Goal: Check status: Check status

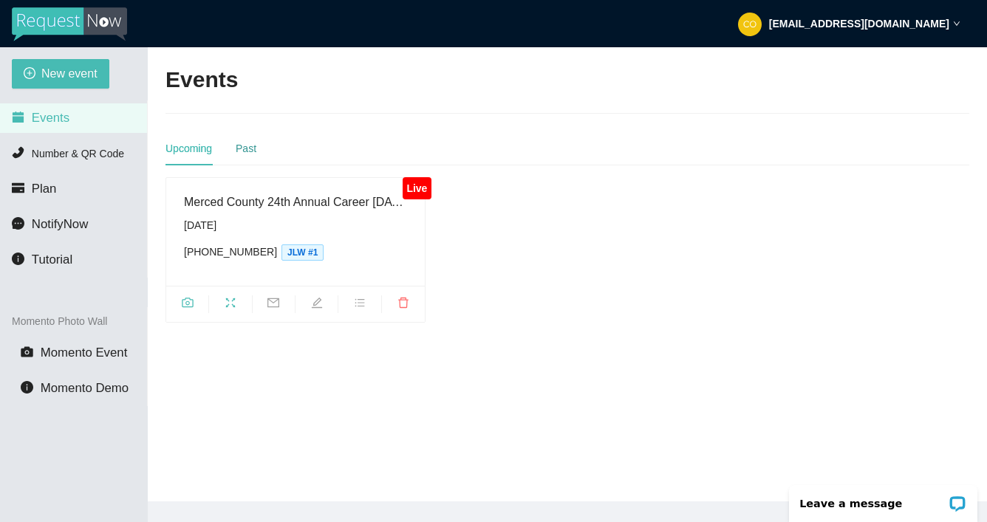
click at [247, 149] on div "Past" at bounding box center [246, 148] width 21 height 16
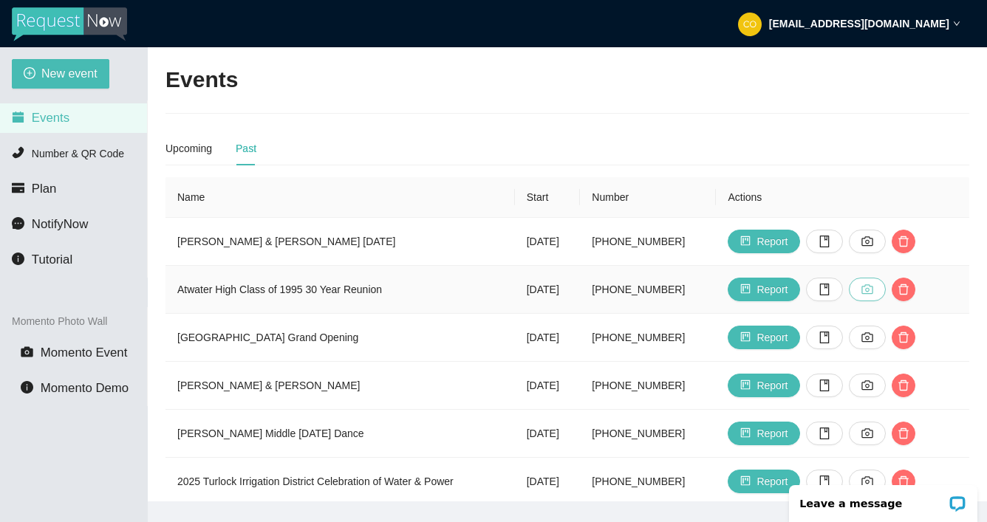
click at [873, 292] on icon "camera" at bounding box center [867, 290] width 12 height 12
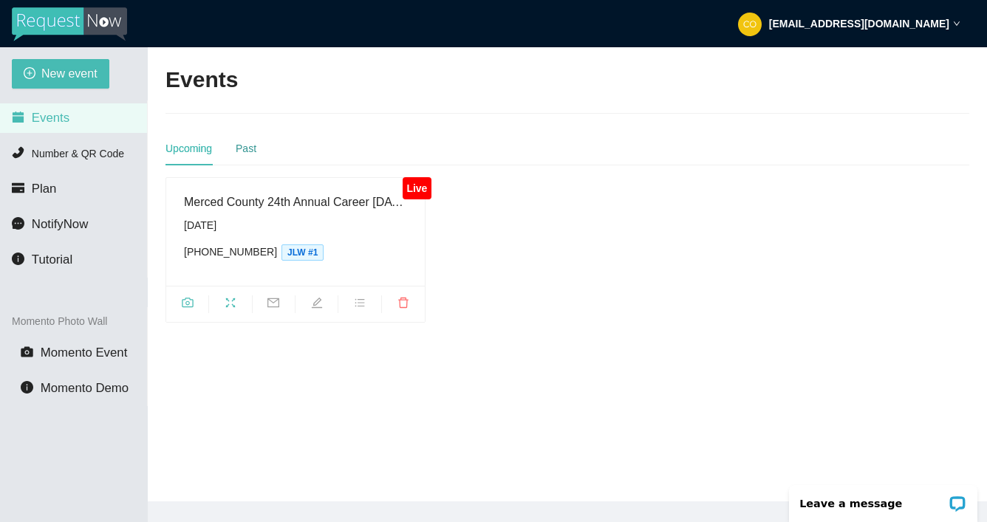
click at [242, 148] on div "Past" at bounding box center [246, 148] width 21 height 16
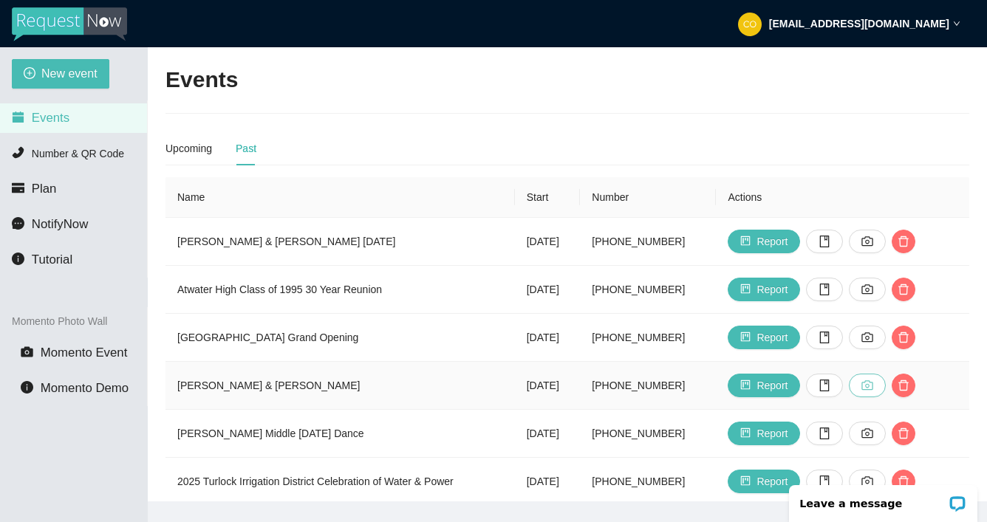
click at [886, 391] on button "button" at bounding box center [867, 386] width 37 height 24
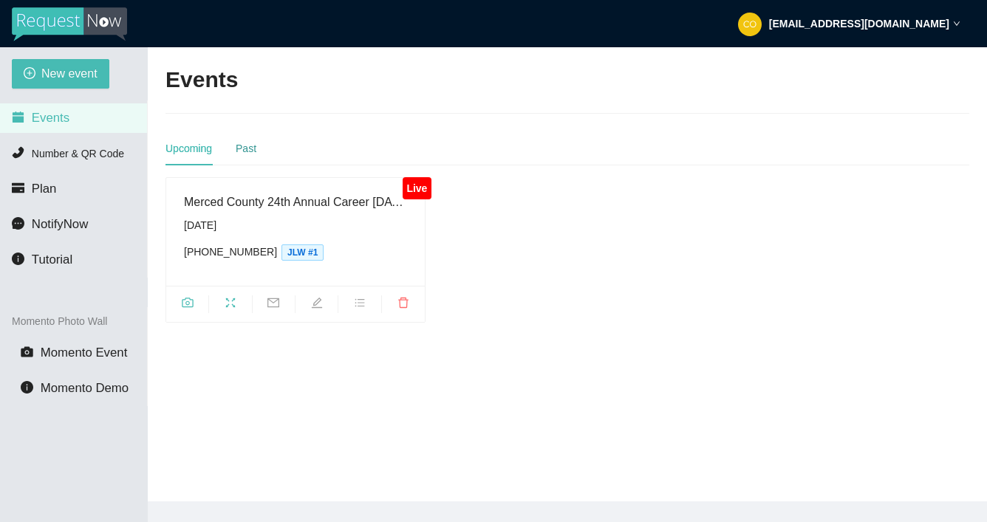
click at [254, 148] on div "Past" at bounding box center [246, 148] width 21 height 16
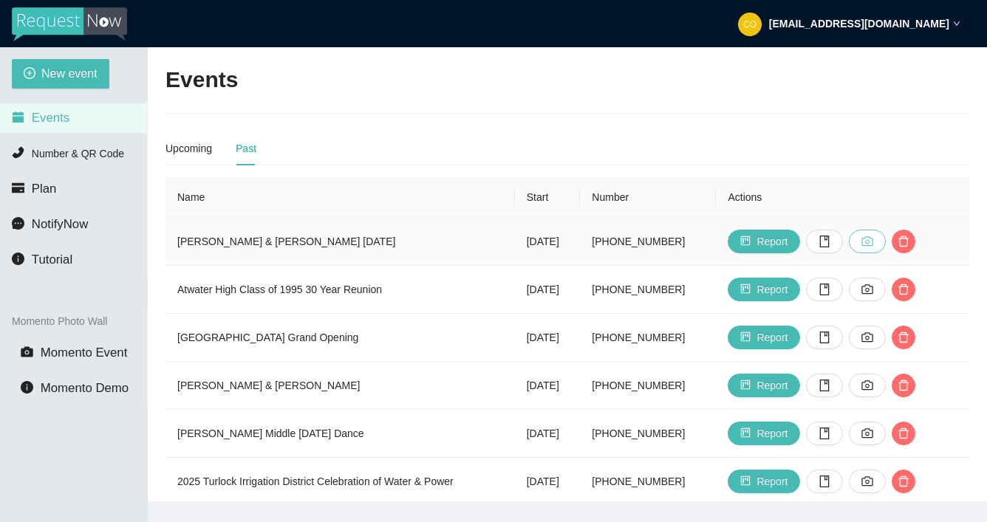
click at [873, 244] on icon "camera" at bounding box center [867, 242] width 12 height 12
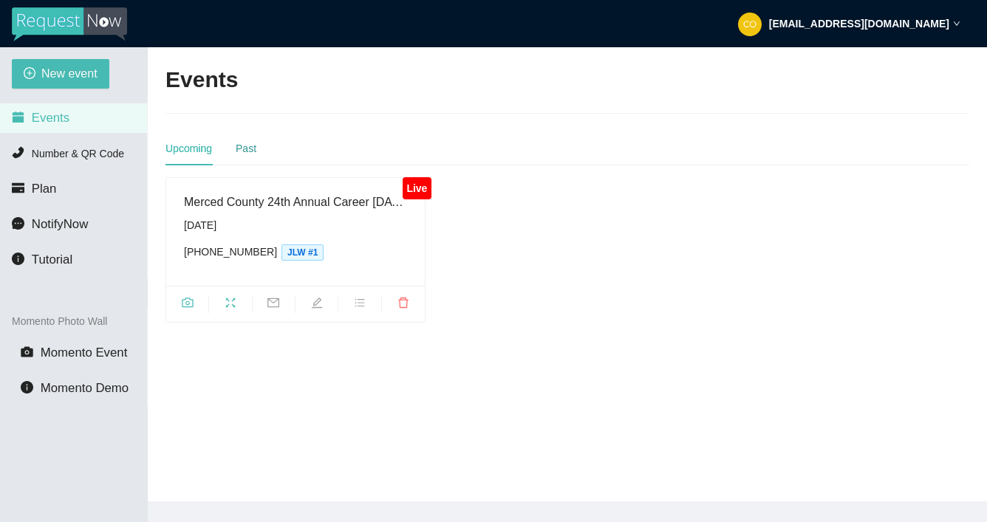
click at [250, 147] on div "Past" at bounding box center [246, 148] width 21 height 16
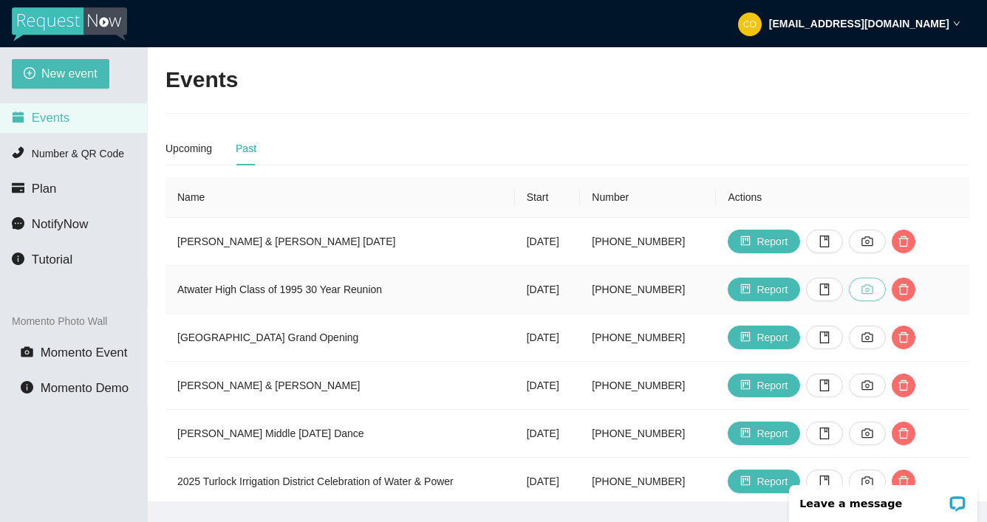
click at [879, 288] on button "button" at bounding box center [867, 290] width 37 height 24
